Goal: Task Accomplishment & Management: Manage account settings

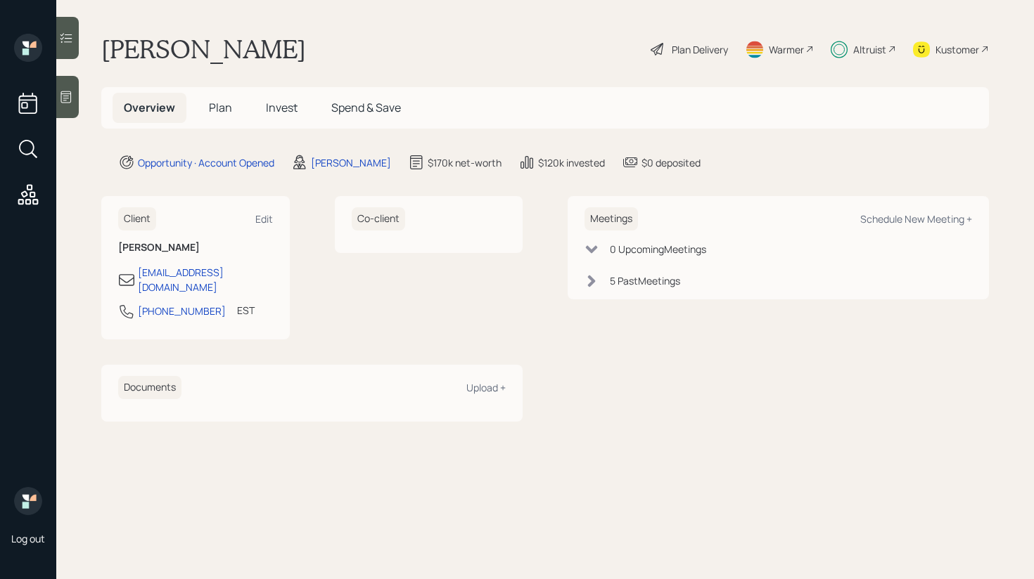
click at [279, 96] on h5 "Invest" at bounding box center [282, 108] width 54 height 30
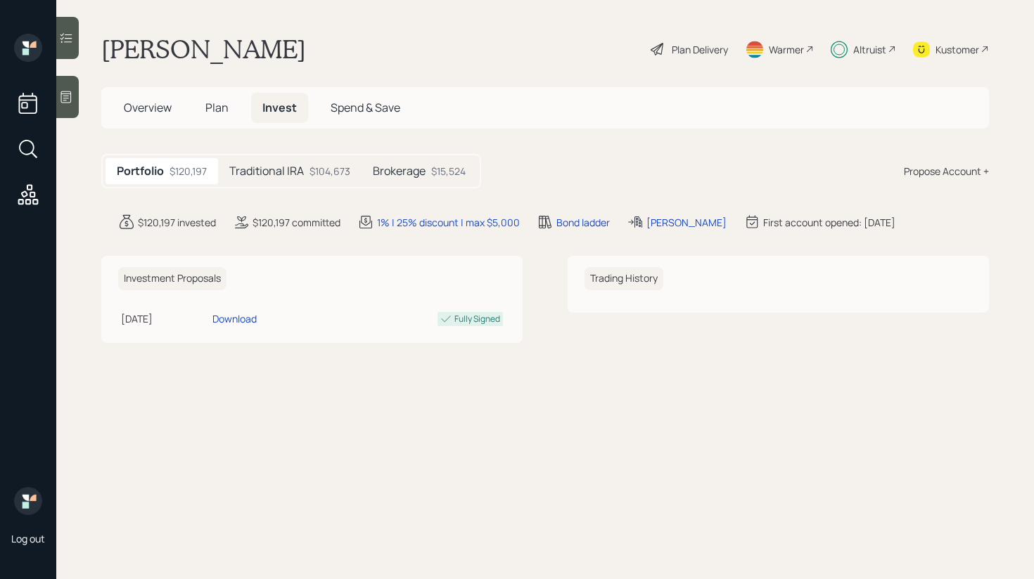
click at [297, 177] on h5 "Traditional IRA" at bounding box center [266, 171] width 75 height 13
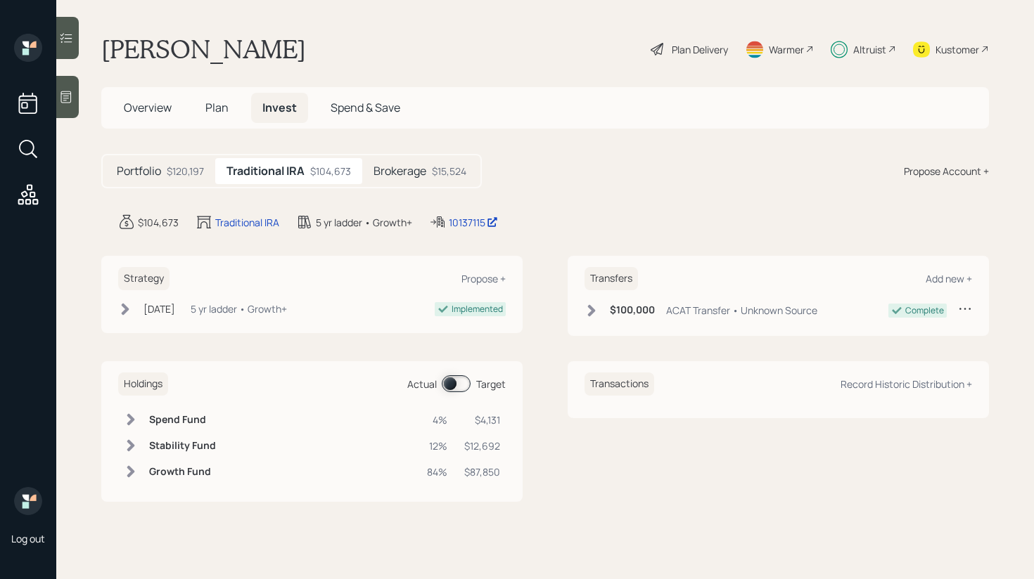
click at [413, 176] on h5 "Brokerage" at bounding box center [399, 171] width 53 height 13
